Goal: Task Accomplishment & Management: Use online tool/utility

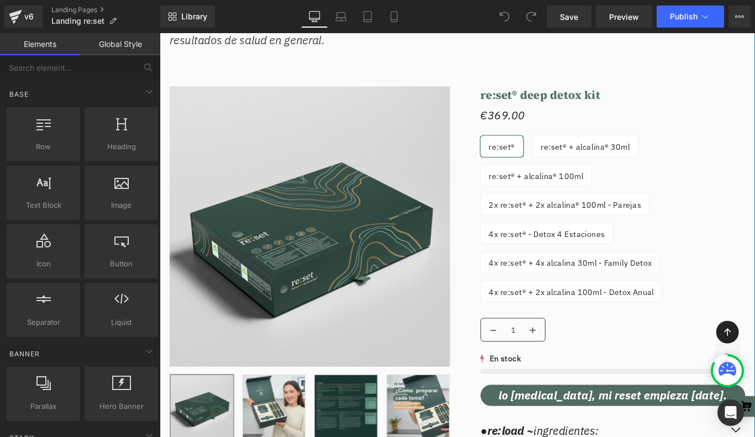
scroll to position [9971, 0]
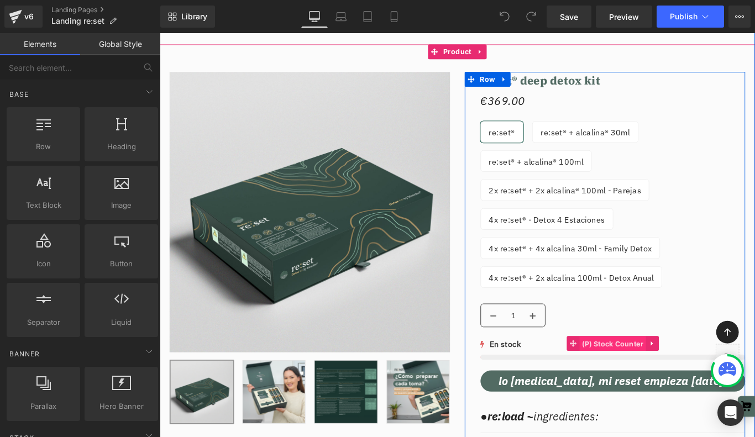
click at [643, 374] on span "(P) Stock Counter" at bounding box center [668, 382] width 75 height 17
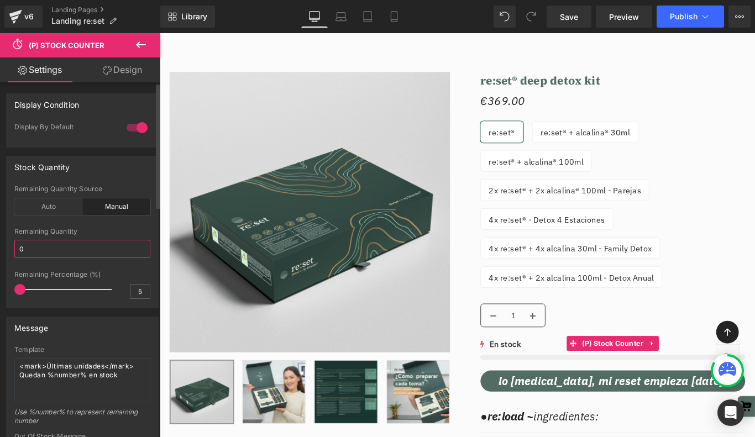
click at [51, 250] on input "0" at bounding box center [82, 249] width 136 height 18
type input "7"
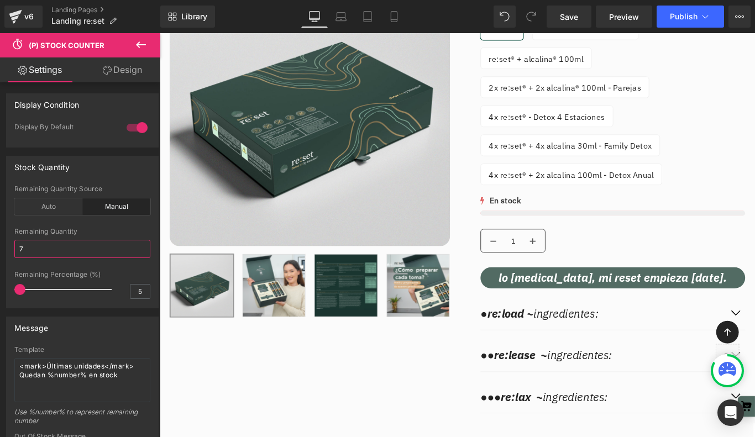
scroll to position [12548, 0]
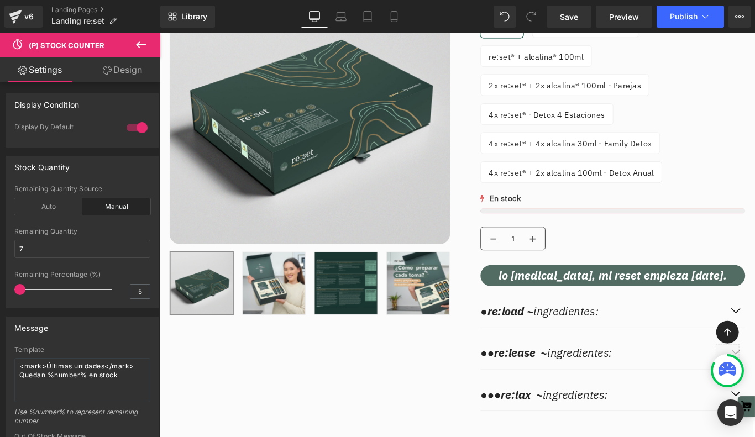
click at [548, 227] on div "93 no-track-quantity no-track-quantity no-track-quantity no-track-quantity no-t…" at bounding box center [668, 224] width 297 height 23
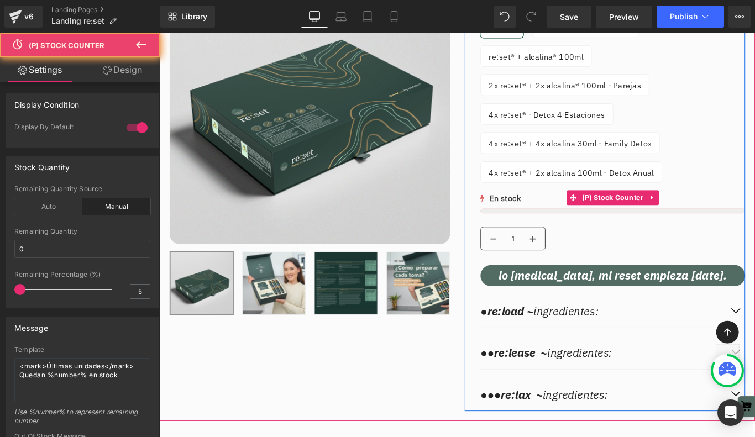
click at [538, 217] on div "En stock" at bounding box center [668, 219] width 297 height 12
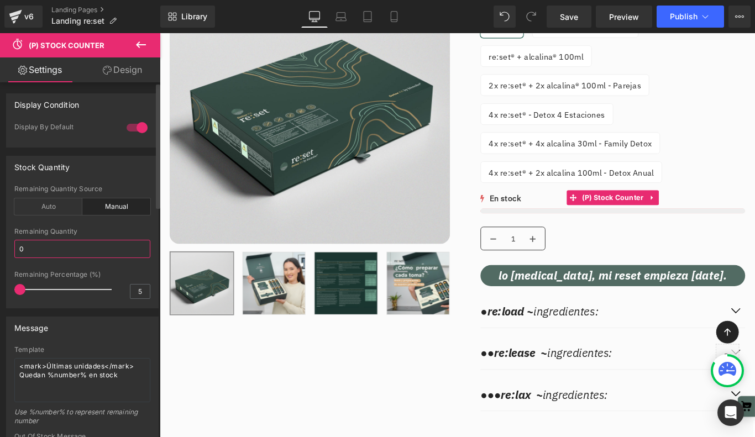
click at [32, 253] on input "0" at bounding box center [82, 249] width 136 height 18
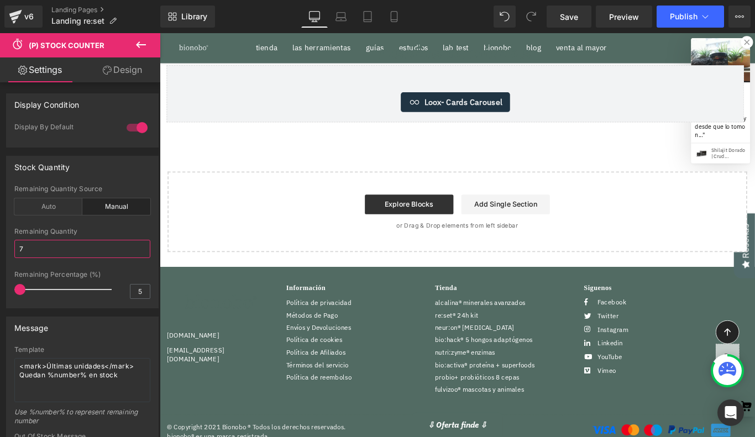
scroll to position [14614, 0]
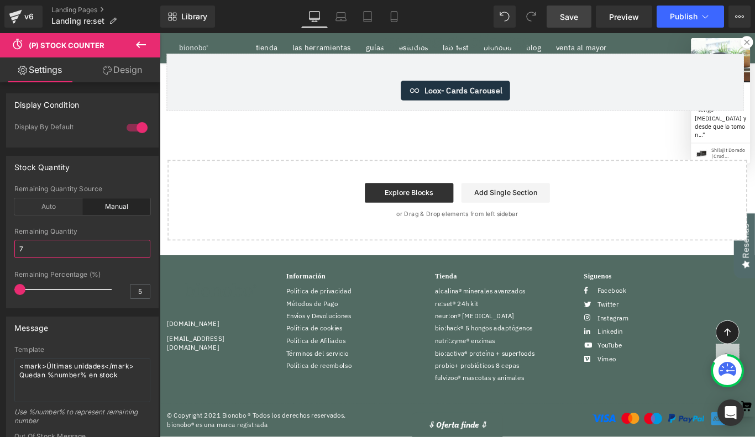
type input "7"
click at [569, 18] on span "Save" at bounding box center [569, 17] width 18 height 12
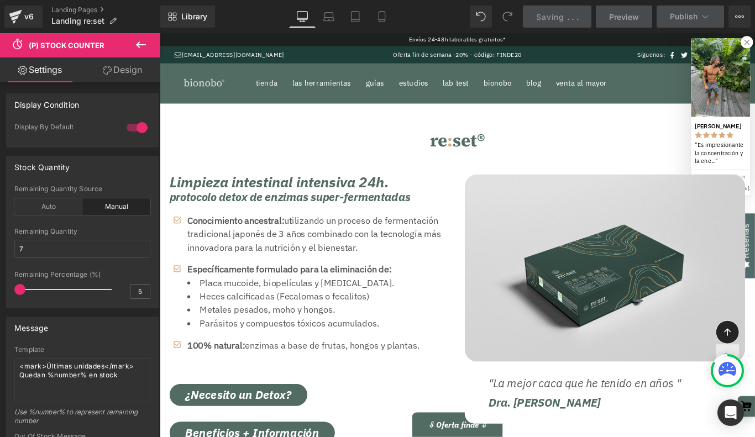
scroll to position [15079, 669]
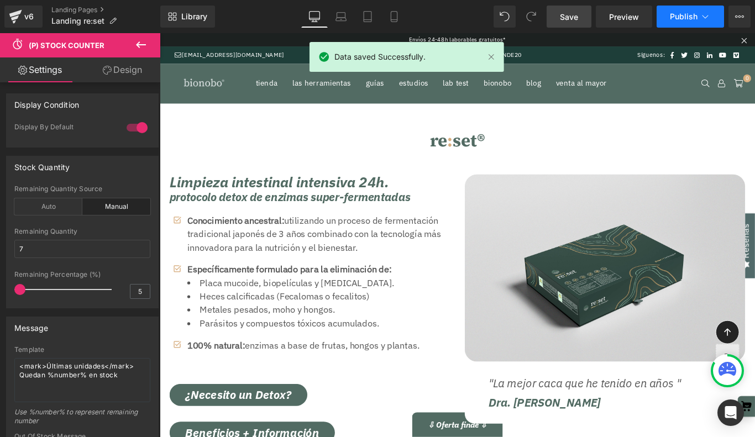
click at [694, 18] on span "Publish" at bounding box center [684, 16] width 28 height 9
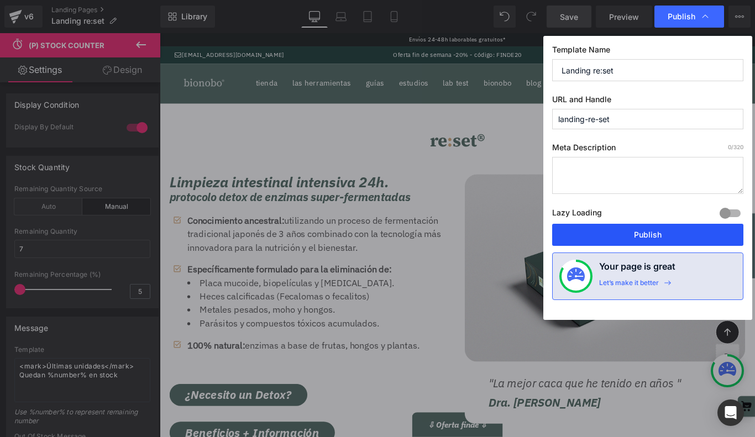
click at [660, 234] on button "Publish" at bounding box center [647, 235] width 191 height 22
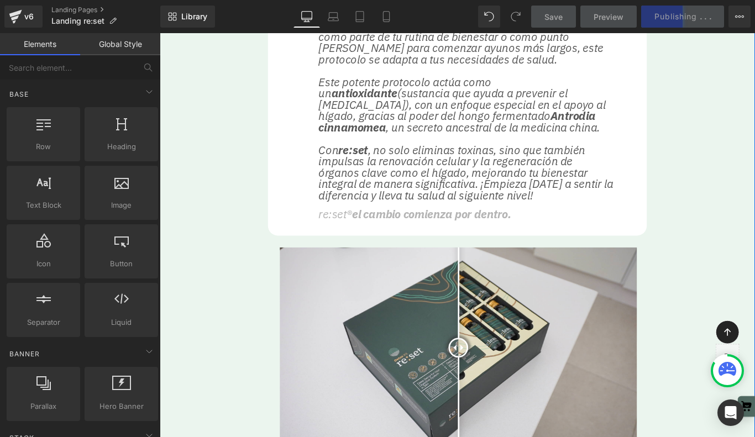
scroll to position [1519, 0]
